Goal: Information Seeking & Learning: Learn about a topic

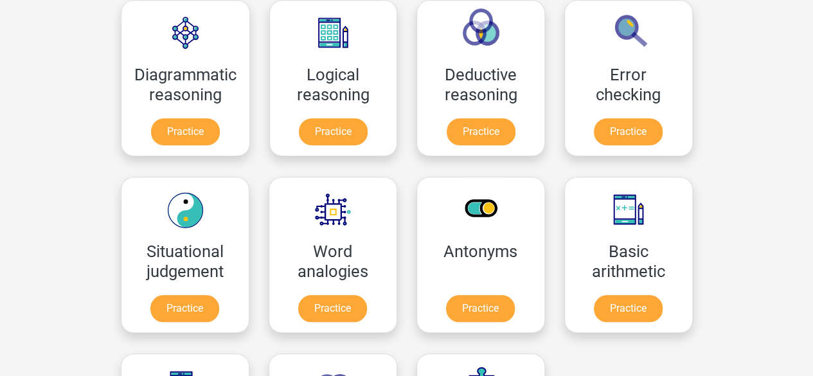
scroll to position [392, 0]
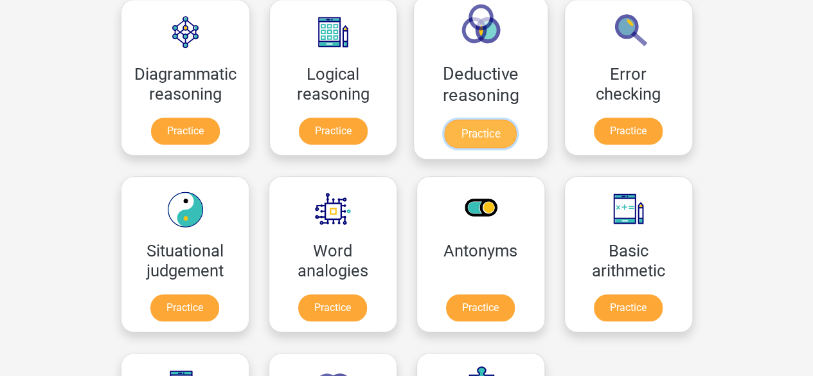
click at [504, 130] on link "Practice" at bounding box center [481, 134] width 72 height 28
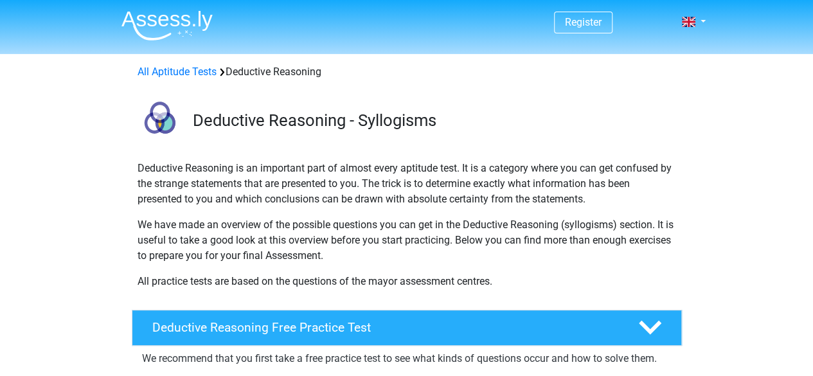
scroll to position [344, 0]
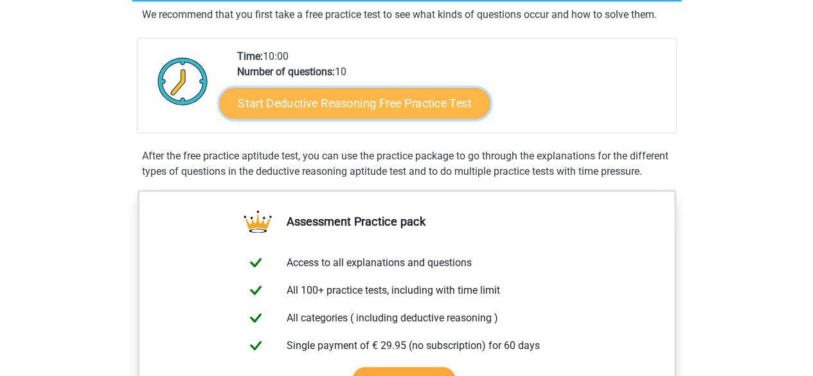
click at [430, 107] on link "Start Deductive Reasoning Free Practice Test" at bounding box center [354, 102] width 270 height 31
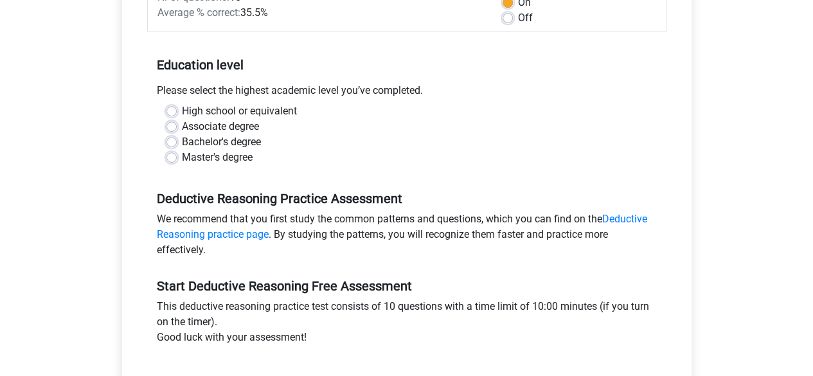
scroll to position [220, 0]
click at [177, 156] on div "Master's degree" at bounding box center [406, 156] width 481 height 15
click at [182, 156] on label "Master's degree" at bounding box center [217, 156] width 71 height 15
click at [169, 156] on input "Master's degree" at bounding box center [171, 155] width 10 height 13
radio input "true"
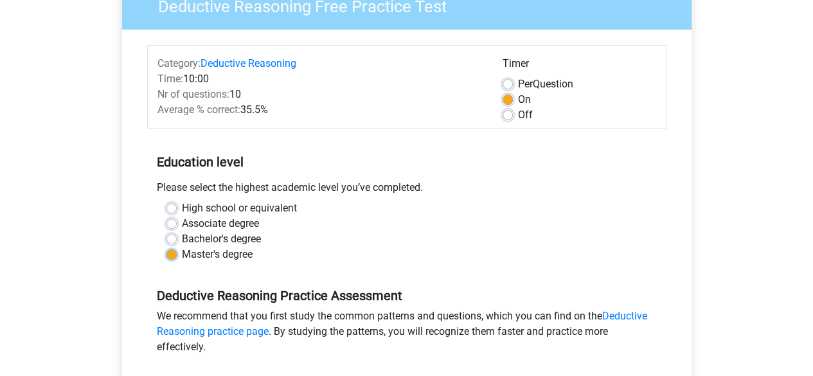
scroll to position [123, 0]
click at [518, 83] on label "Per Question" at bounding box center [545, 83] width 55 height 15
click at [508, 83] on input "Per Question" at bounding box center [507, 82] width 10 height 13
radio input "true"
click at [518, 101] on label "On" at bounding box center [524, 98] width 13 height 15
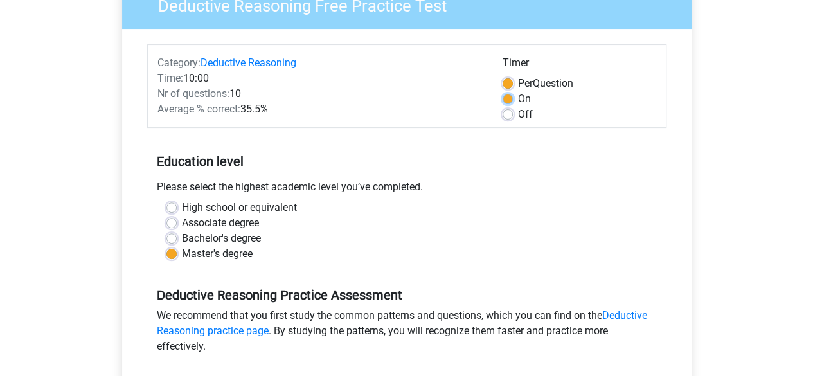
click at [510, 101] on input "On" at bounding box center [507, 97] width 10 height 13
radio input "true"
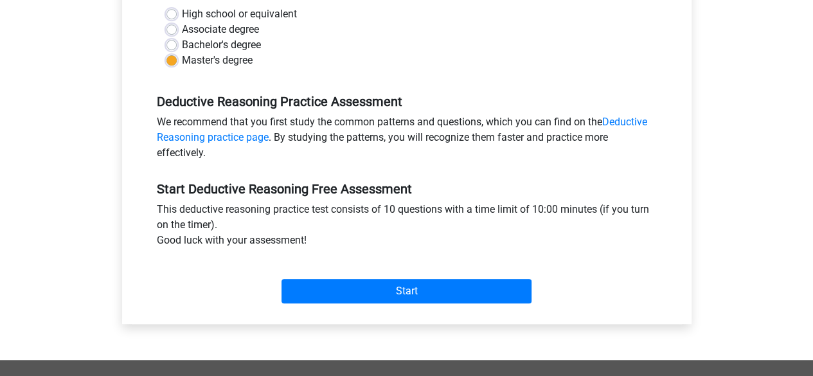
scroll to position [321, 0]
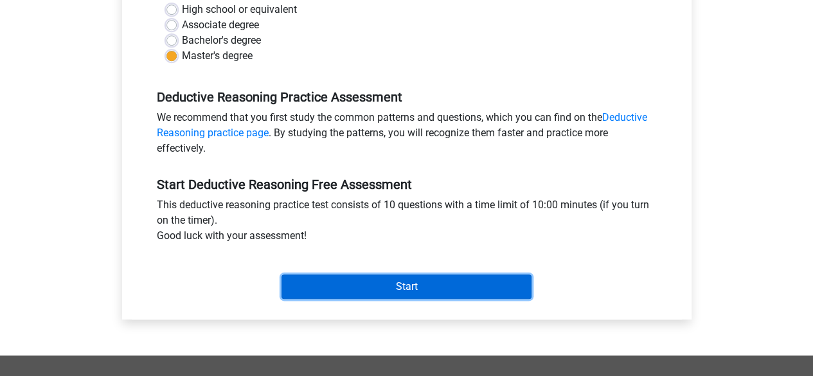
click at [453, 281] on input "Start" at bounding box center [406, 286] width 250 height 24
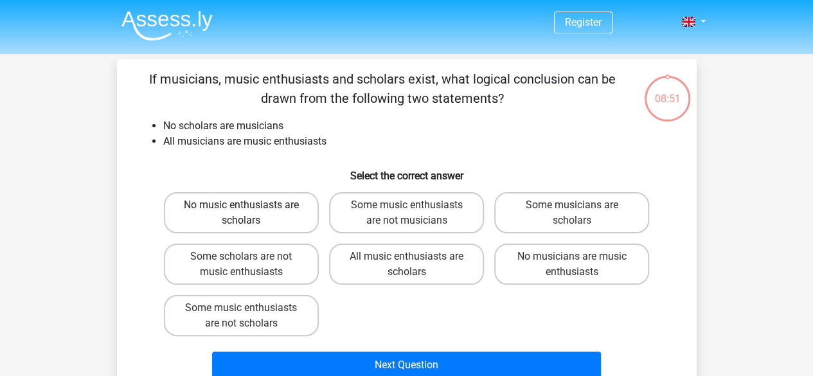
click at [288, 199] on label "No music enthusiasts are scholars" at bounding box center [241, 212] width 155 height 41
click at [249, 205] on input "No music enthusiasts are scholars" at bounding box center [245, 209] width 8 height 8
radio input "true"
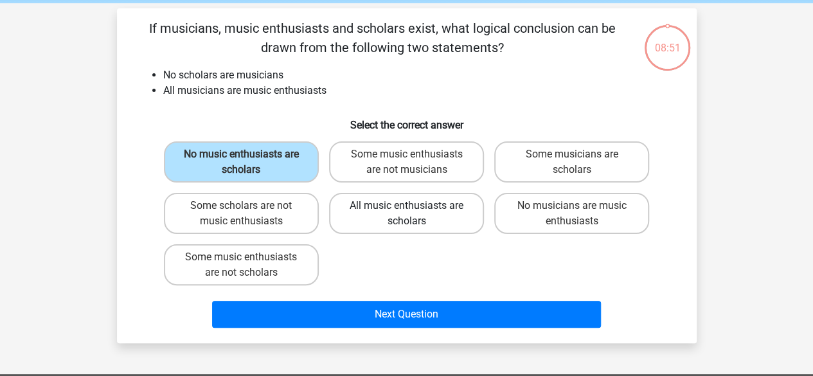
scroll to position [51, 0]
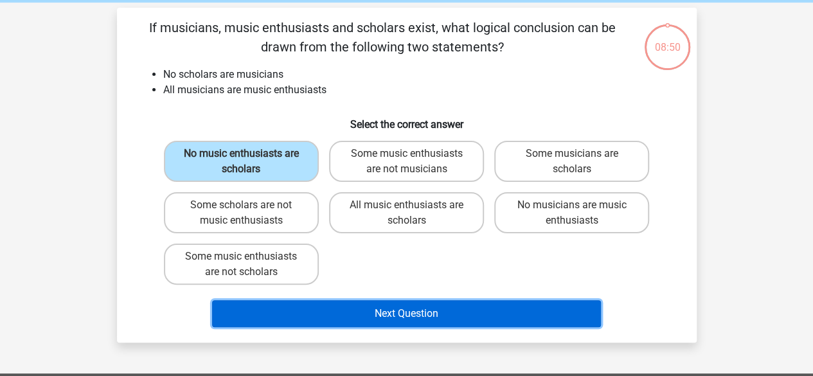
click at [386, 312] on button "Next Question" at bounding box center [406, 313] width 389 height 27
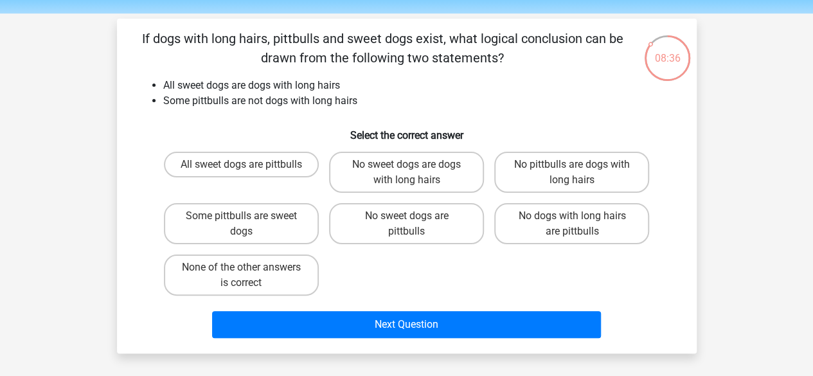
scroll to position [0, 0]
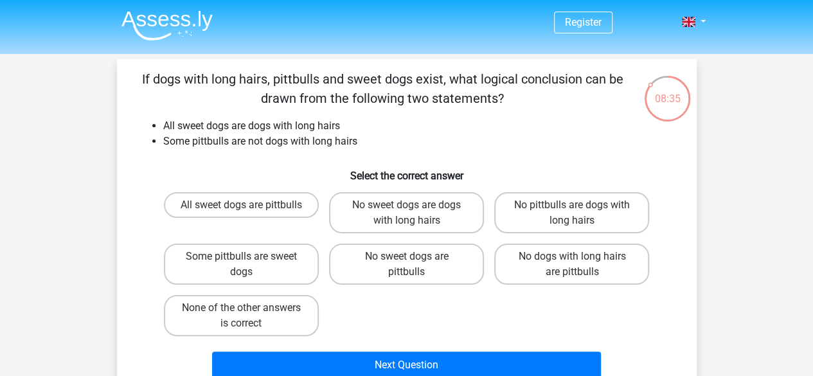
click at [195, 28] on img at bounding box center [166, 25] width 91 height 30
